Goal: Navigation & Orientation: Find specific page/section

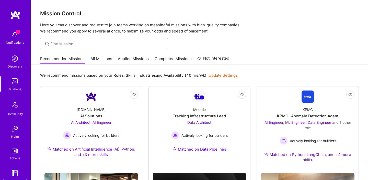
click at [13, 36] on img at bounding box center [15, 35] width 10 height 10
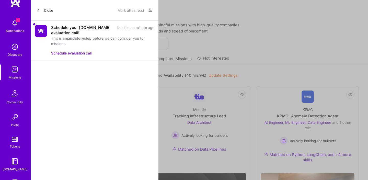
scroll to position [31, 0]
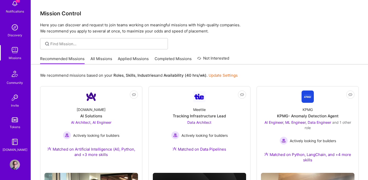
click at [13, 161] on img at bounding box center [15, 165] width 10 height 10
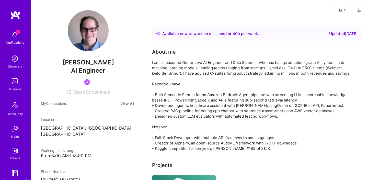
click at [13, 161] on div "1 Notifications Discovery Missions Community Invite Tokens [DOMAIN_NAME]" at bounding box center [15, 106] width 31 height 155
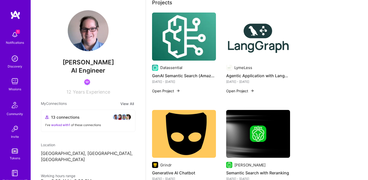
scroll to position [170, 0]
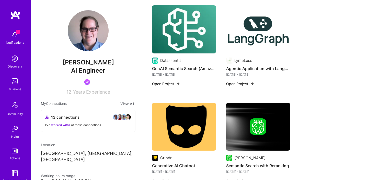
click at [181, 40] on img at bounding box center [184, 29] width 64 height 48
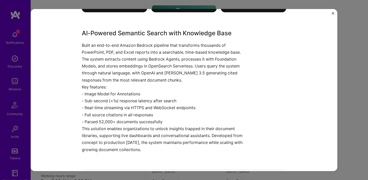
scroll to position [394, 0]
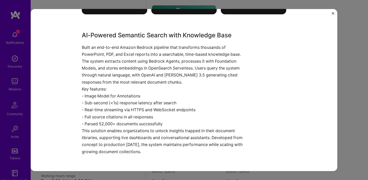
drag, startPoint x: 83, startPoint y: 28, endPoint x: 183, endPoint y: 142, distance: 151.3
click at [183, 142] on div "AI-Powered Semantic Search with Knowledge Base Built an end-to-end Amazon Bedro…" at bounding box center [165, 93] width 166 height 125
copy div "AI-Powered Semantic Search with Knowledge Base Built an end-to-end Amazon Bedro…"
click at [333, 12] on div "GenAI Semantic Search (Amazon Bedrock, OpenAI, Knowledge Base) Datassential Foo…" at bounding box center [184, 90] width 307 height 162
click at [333, 14] on img "Close" at bounding box center [333, 13] width 3 height 3
